Goal: Task Accomplishment & Management: Use online tool/utility

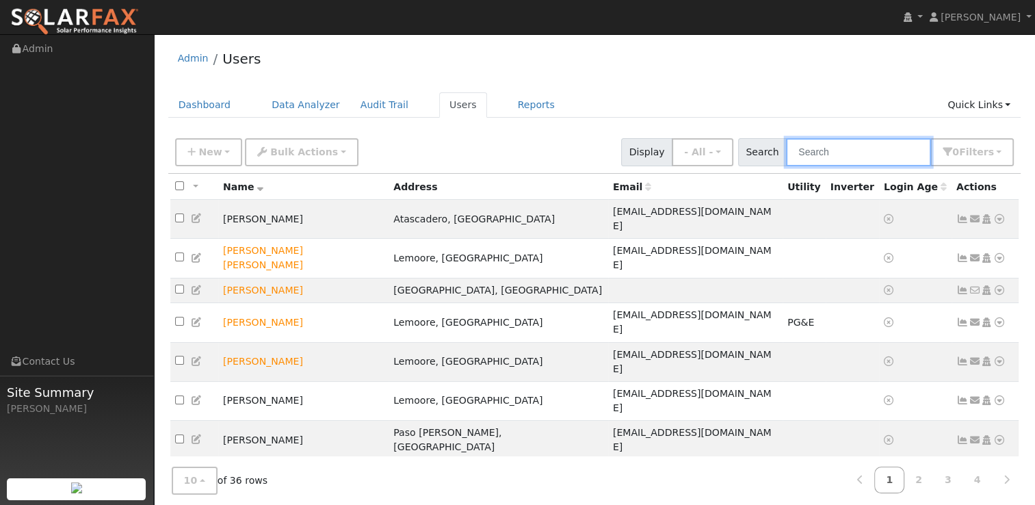
click at [882, 139] on input "text" at bounding box center [858, 152] width 145 height 28
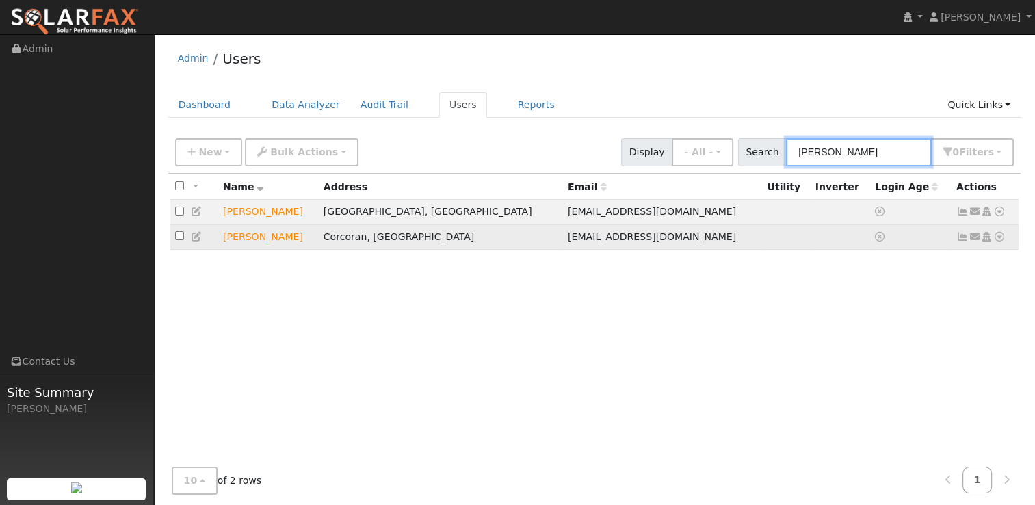
type input "jose"
click at [443, 248] on td "Corcoran, [GEOGRAPHIC_DATA]" at bounding box center [441, 236] width 244 height 25
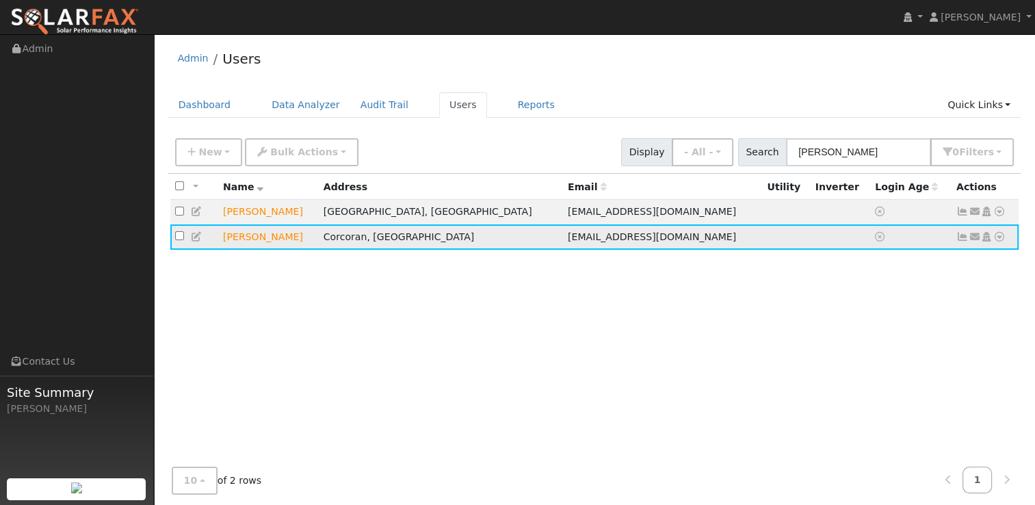
click at [999, 239] on icon at bounding box center [999, 237] width 12 height 10
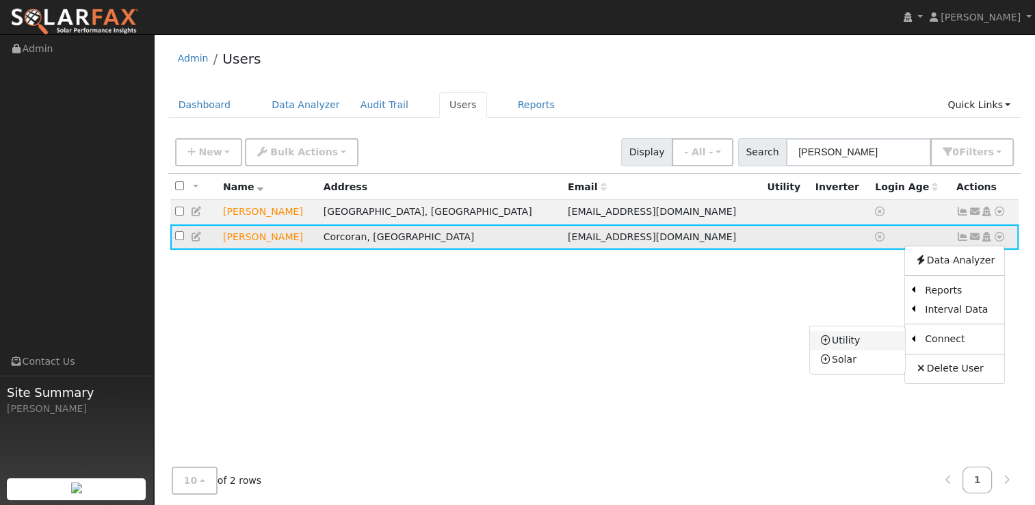
click at [874, 335] on link "Utility" at bounding box center [857, 340] width 95 height 19
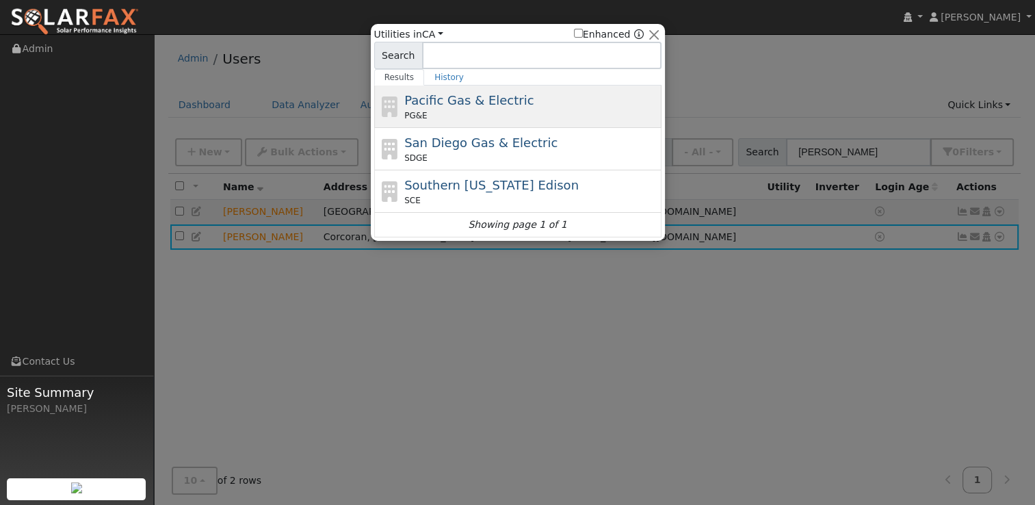
click at [544, 116] on div "PG&E" at bounding box center [531, 115] width 254 height 12
